Goal: Transaction & Acquisition: Purchase product/service

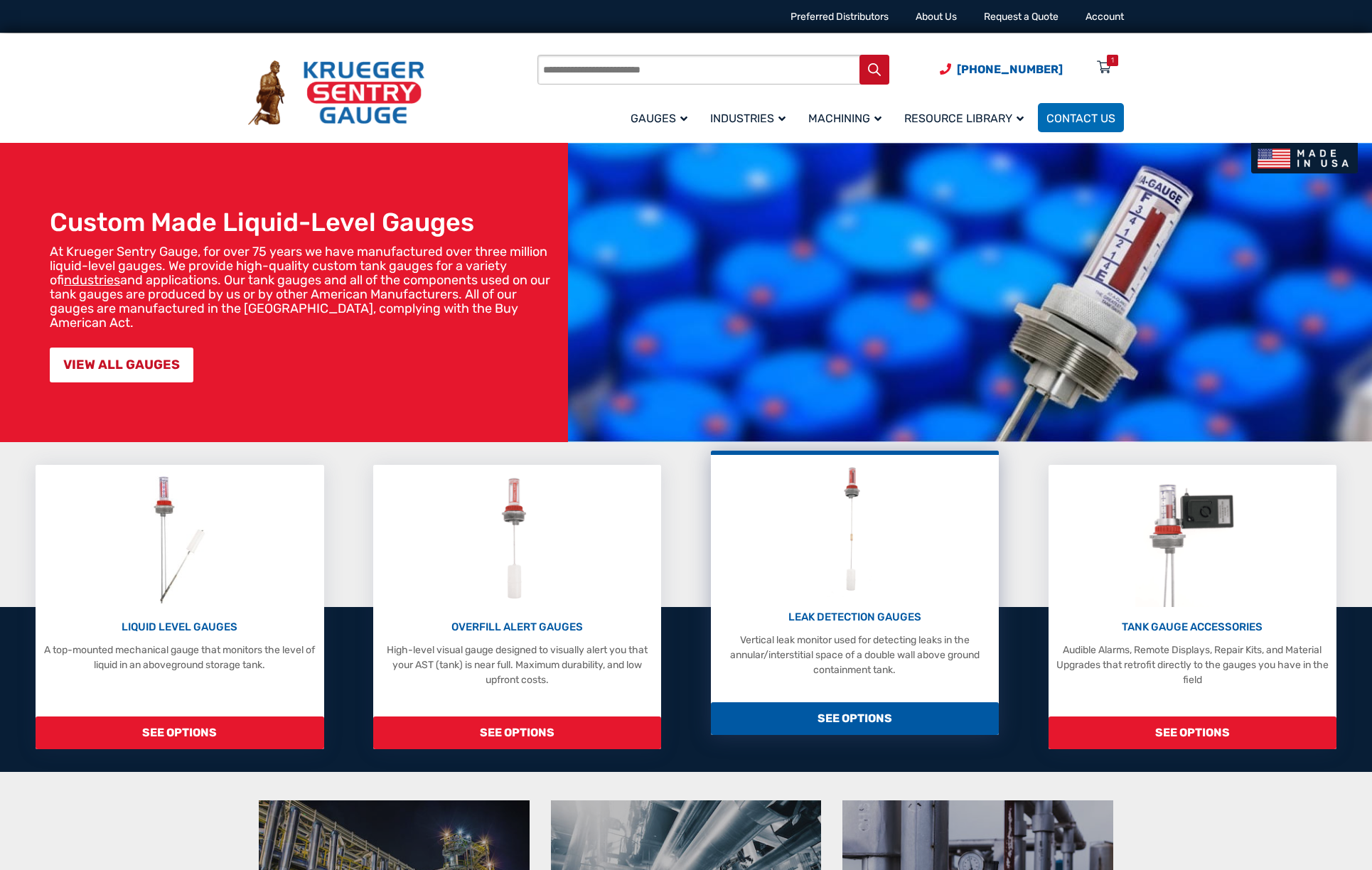
click at [831, 548] on img at bounding box center [854, 529] width 56 height 135
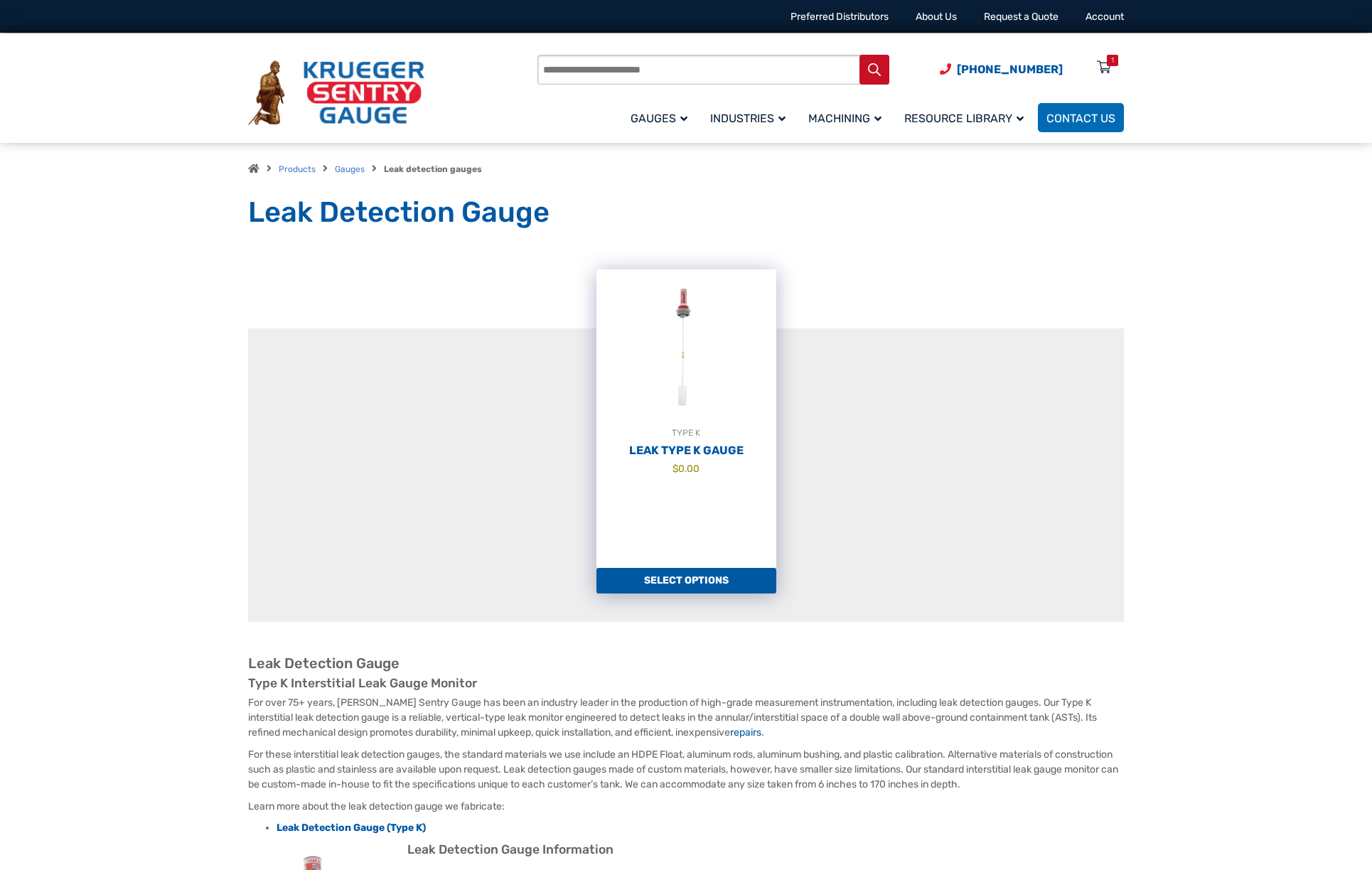
click at [713, 407] on img at bounding box center [686, 347] width 180 height 156
